Goal: Transaction & Acquisition: Download file/media

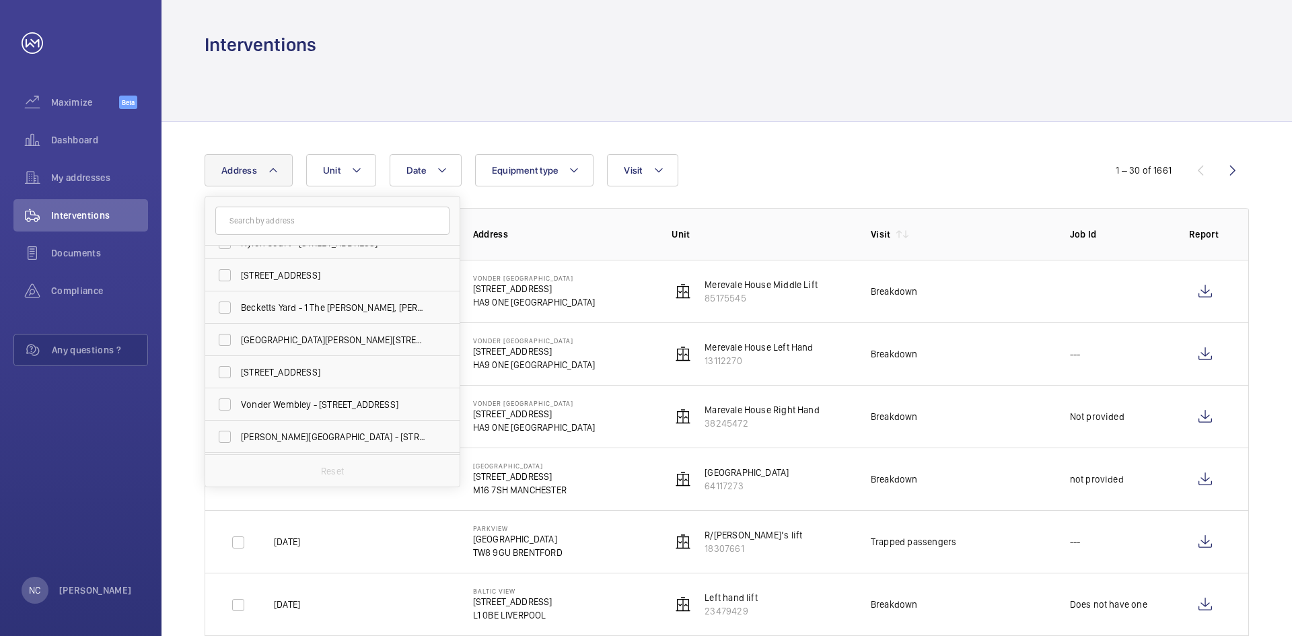
scroll to position [539, 0]
click at [361, 403] on span "Tyland Court - [STREET_ADDRESS]" at bounding box center [333, 401] width 185 height 13
click at [238, 403] on input "Tyland Court - [STREET_ADDRESS]" at bounding box center [224, 401] width 27 height 27
checkbox input "true"
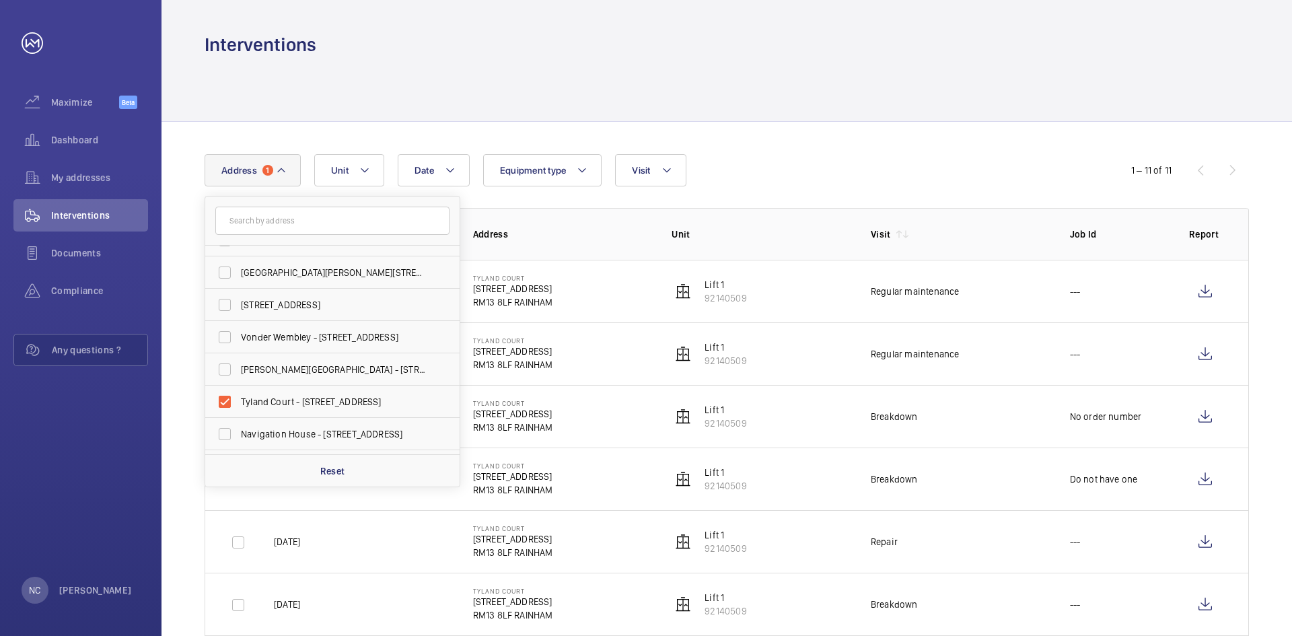
click at [733, 98] on div at bounding box center [727, 89] width 1045 height 64
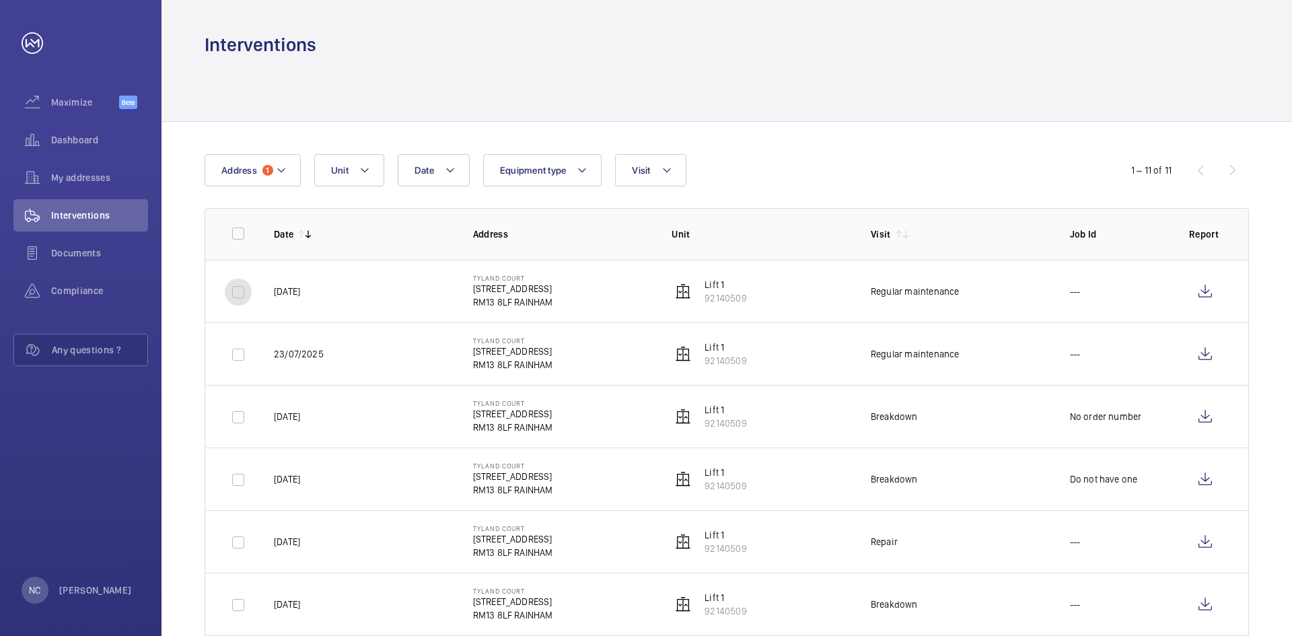
click at [241, 294] on input "checkbox" at bounding box center [238, 292] width 27 height 27
checkbox input "true"
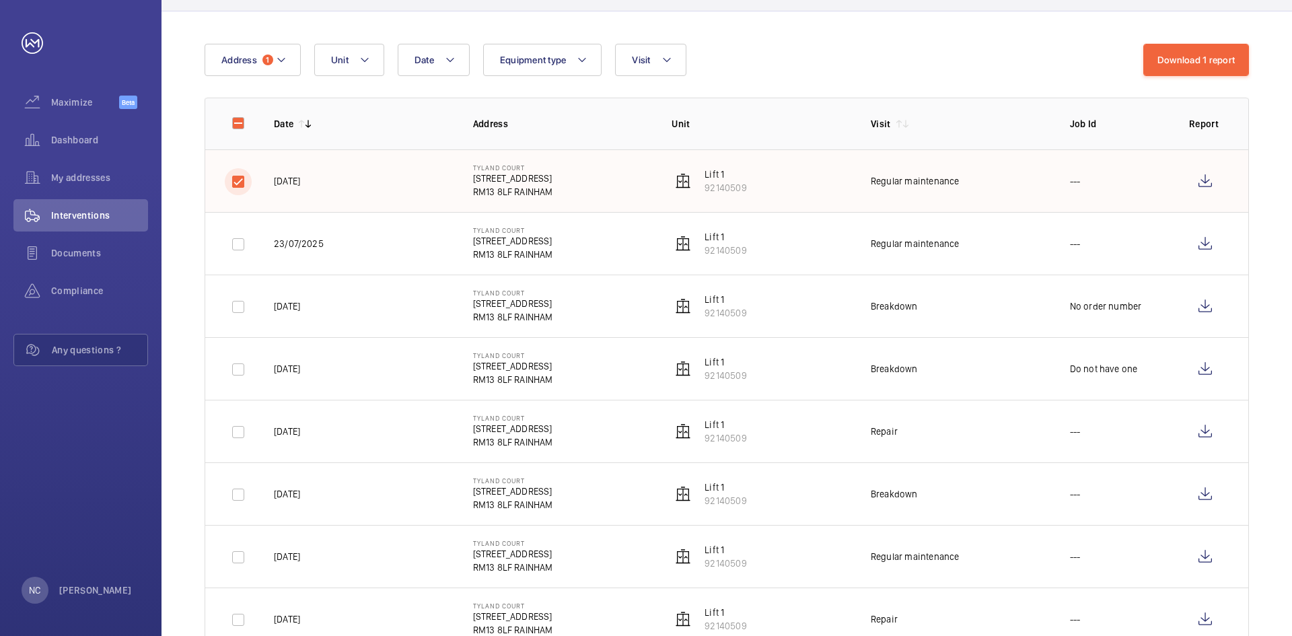
scroll to position [135, 0]
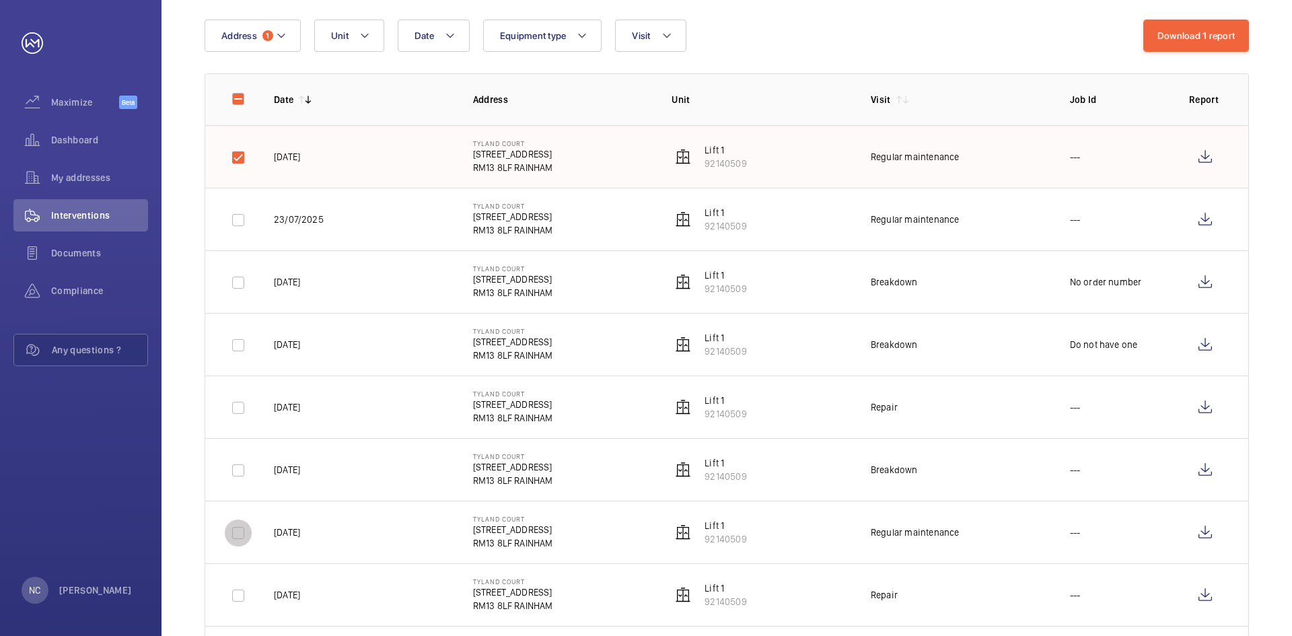
click at [240, 532] on input "checkbox" at bounding box center [238, 533] width 27 height 27
checkbox input "true"
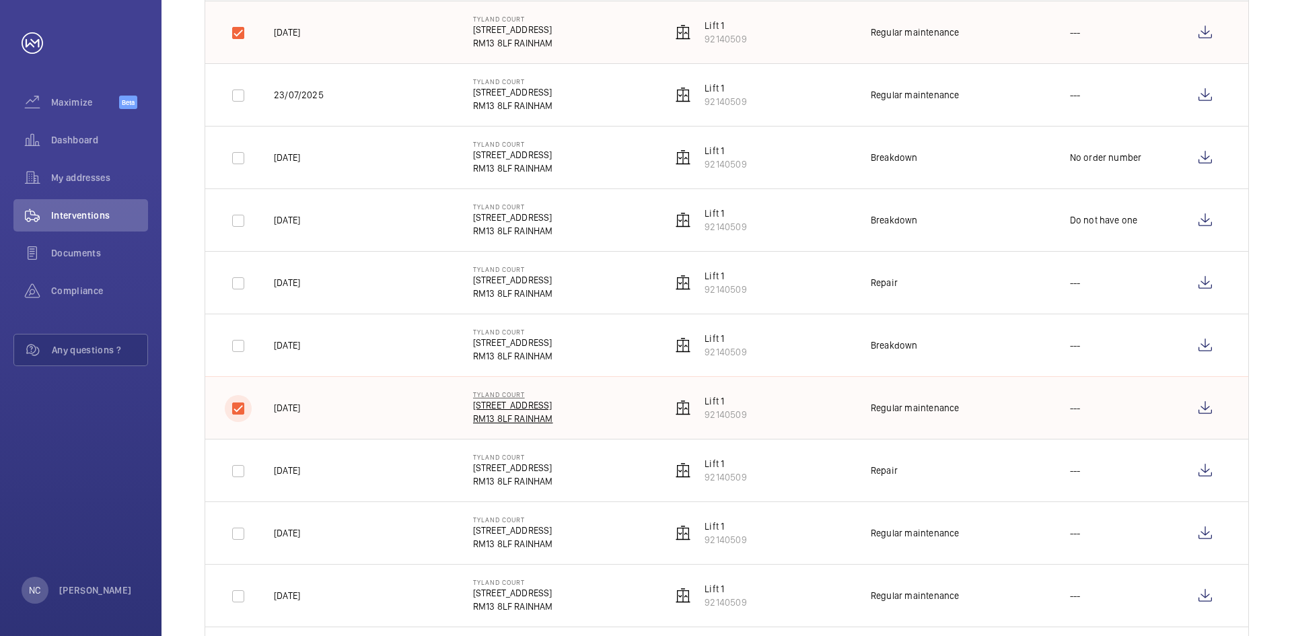
scroll to position [337, 0]
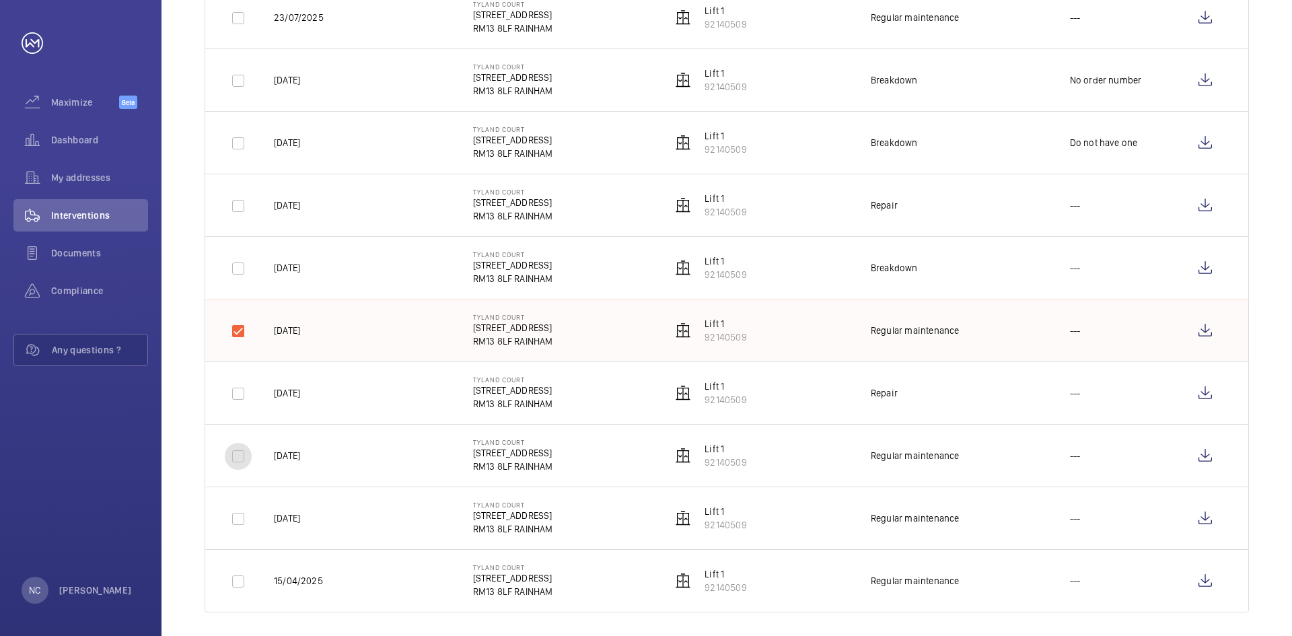
click at [236, 457] on input "checkbox" at bounding box center [238, 456] width 27 height 27
checkbox input "true"
click at [242, 521] on input "checkbox" at bounding box center [238, 519] width 27 height 27
checkbox input "true"
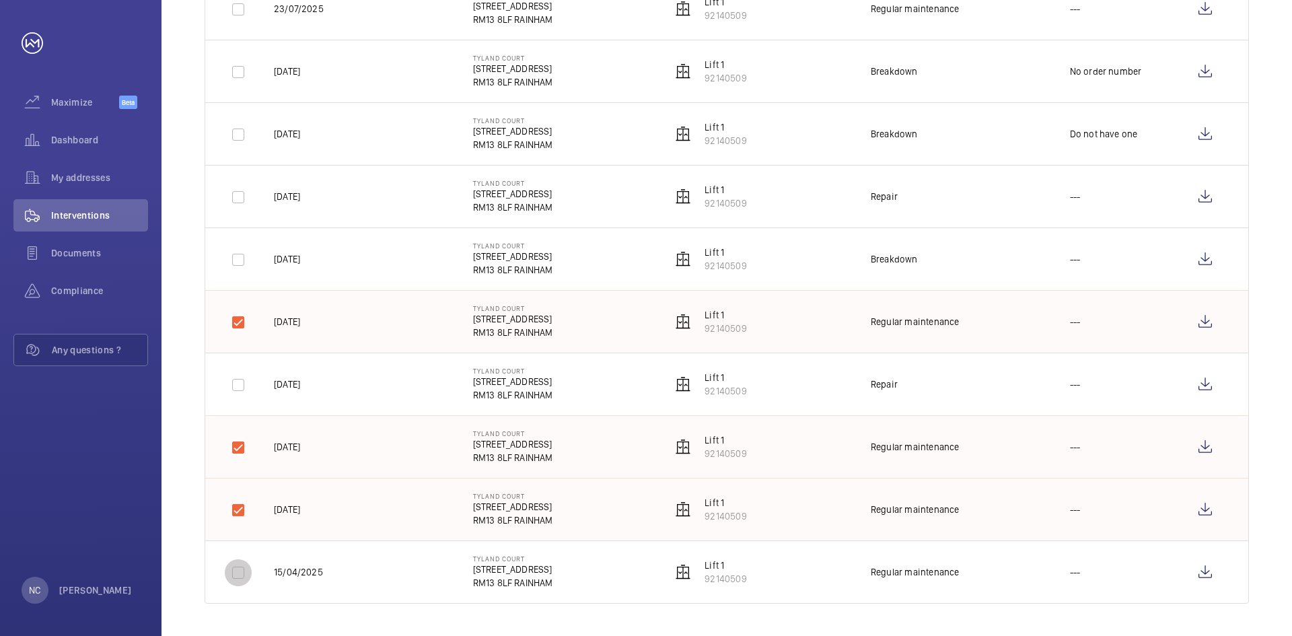
click at [238, 575] on input "checkbox" at bounding box center [238, 572] width 27 height 27
checkbox input "true"
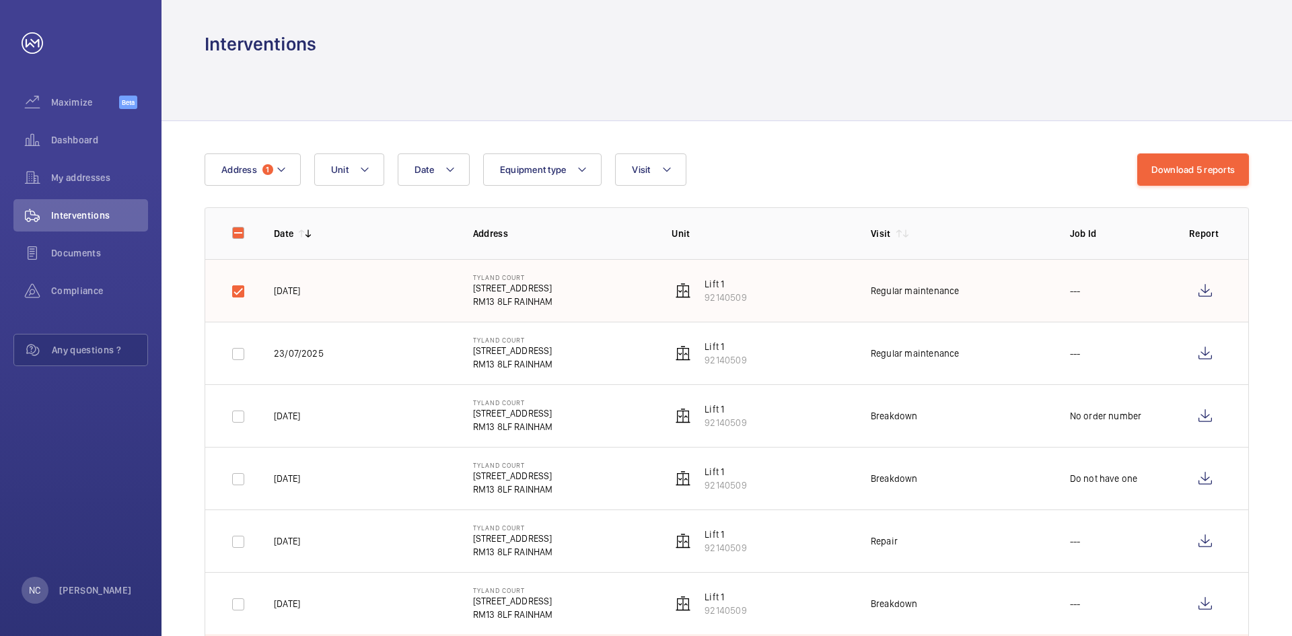
scroll to position [0, 0]
click at [1186, 172] on button "Download 5 reports" at bounding box center [1194, 170] width 112 height 32
